Goal: Transaction & Acquisition: Purchase product/service

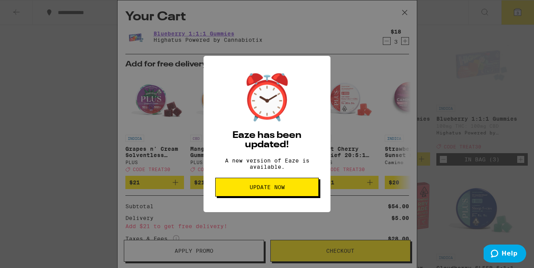
scroll to position [31, 0]
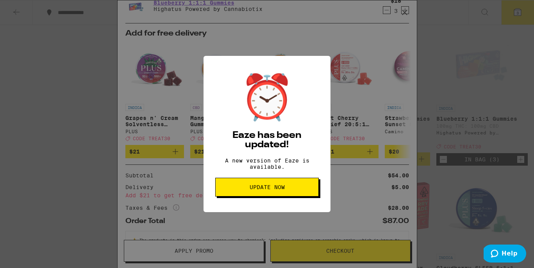
click at [295, 196] on button "Update Now" at bounding box center [266, 187] width 103 height 19
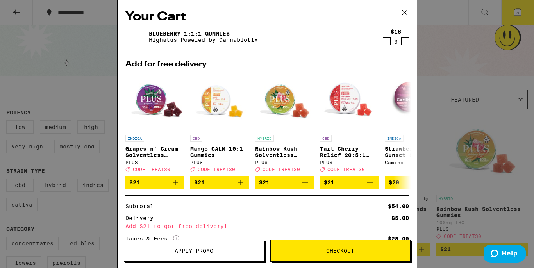
click at [405, 39] on icon "Increment" at bounding box center [404, 40] width 7 height 9
click at [404, 11] on icon at bounding box center [405, 13] width 12 height 12
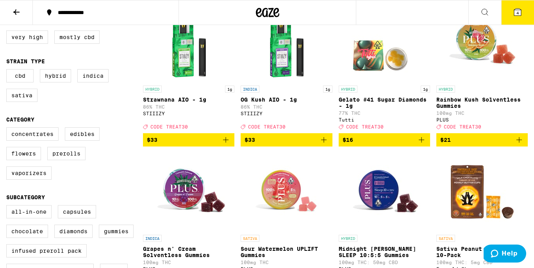
scroll to position [115, 0]
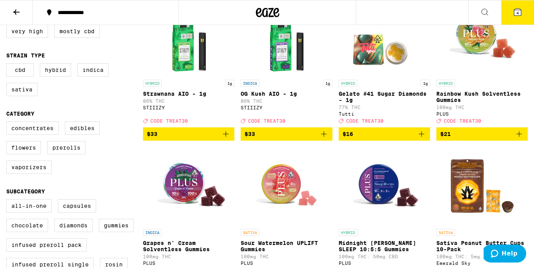
click at [488, 9] on icon at bounding box center [484, 11] width 9 height 9
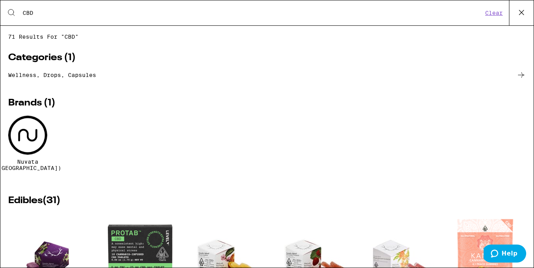
type input "CBD"
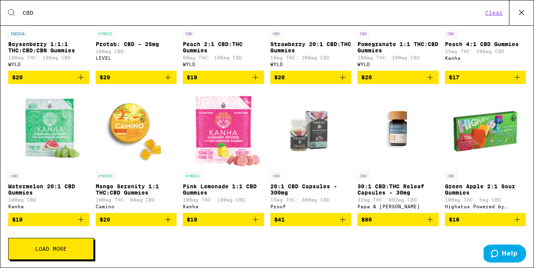
scroll to position [206, 0]
